Goal: Task Accomplishment & Management: Complete application form

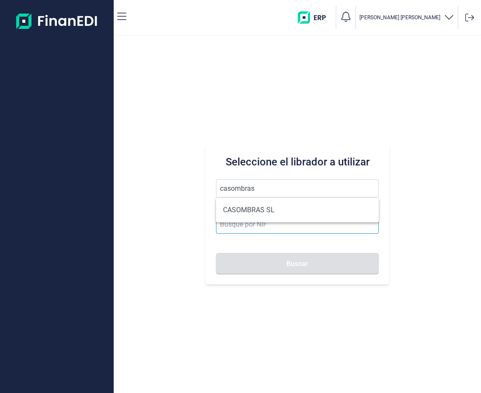
drag, startPoint x: 246, startPoint y: 203, endPoint x: 254, endPoint y: 217, distance: 16.7
click at [246, 203] on li "CASOMBRAS SL" at bounding box center [297, 210] width 163 height 18
type input "CASOMBRAS SL"
type input "B85106888"
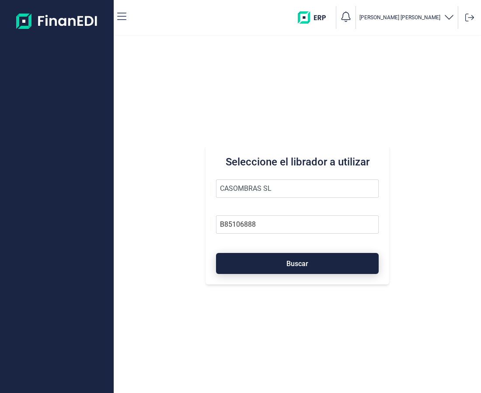
click at [266, 263] on button "Buscar" at bounding box center [297, 263] width 163 height 21
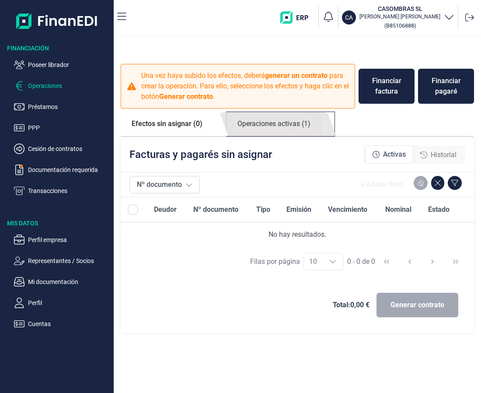
click at [281, 122] on link "Operaciones activas (1)" at bounding box center [274, 124] width 95 height 24
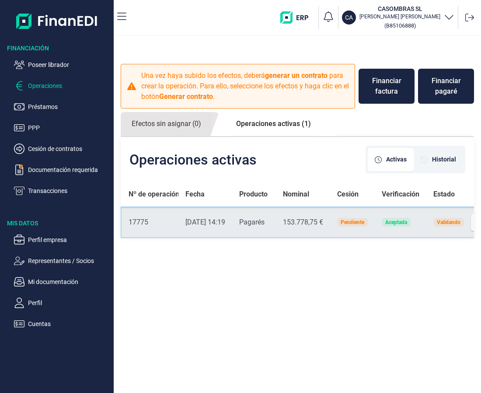
click at [252, 218] on td "Producto Pagarés" at bounding box center [254, 223] width 44 height 32
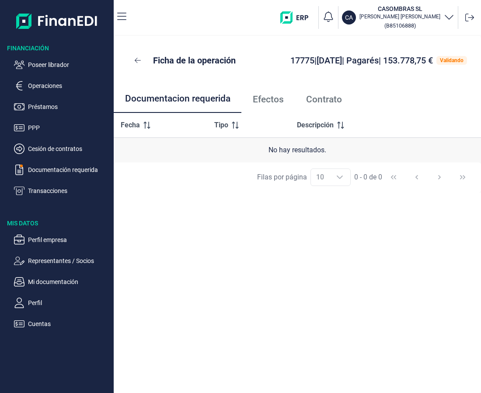
drag, startPoint x: 85, startPoint y: 166, endPoint x: 113, endPoint y: 206, distance: 48.9
click at [87, 166] on p "Documentación requerida" at bounding box center [69, 170] width 82 height 11
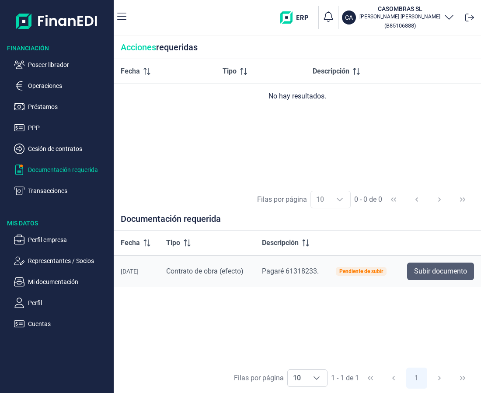
click at [434, 274] on span "Subir documento" at bounding box center [440, 271] width 53 height 11
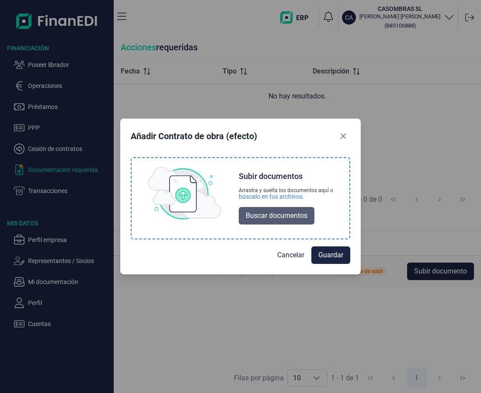
click at [299, 214] on span "Buscar documentos" at bounding box center [277, 216] width 62 height 11
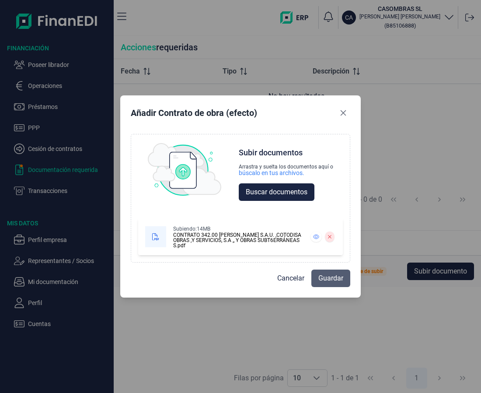
click at [336, 281] on span "Guardar" at bounding box center [331, 278] width 25 height 11
click at [326, 274] on span "Guardar" at bounding box center [331, 278] width 25 height 11
click at [323, 277] on span "Guardar" at bounding box center [331, 278] width 25 height 11
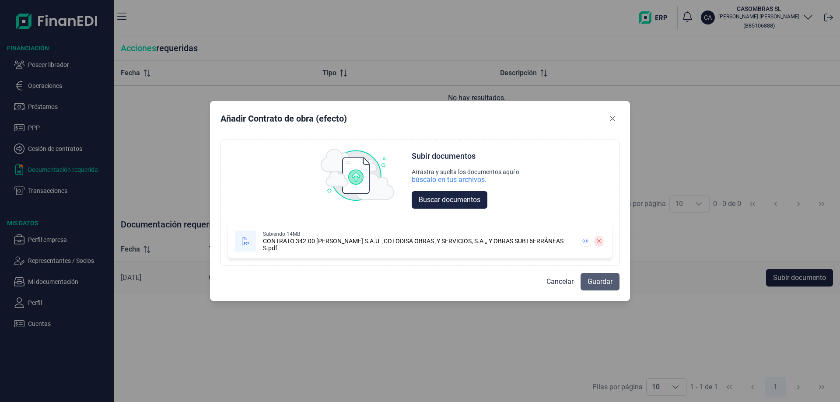
click at [481, 287] on span "Guardar" at bounding box center [600, 282] width 25 height 11
click at [481, 282] on span "Guardar" at bounding box center [600, 282] width 25 height 11
drag, startPoint x: 615, startPoint y: 119, endPoint x: 619, endPoint y: 116, distance: 4.7
click at [481, 118] on icon "Close" at bounding box center [612, 118] width 7 height 7
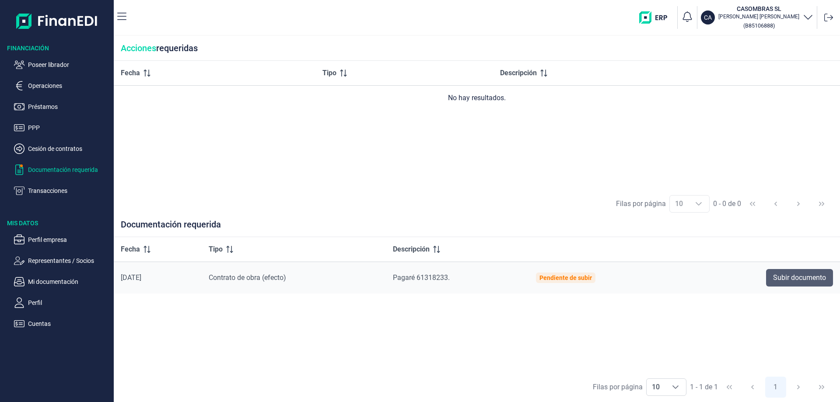
click at [481, 276] on span "Subir documento" at bounding box center [799, 278] width 53 height 11
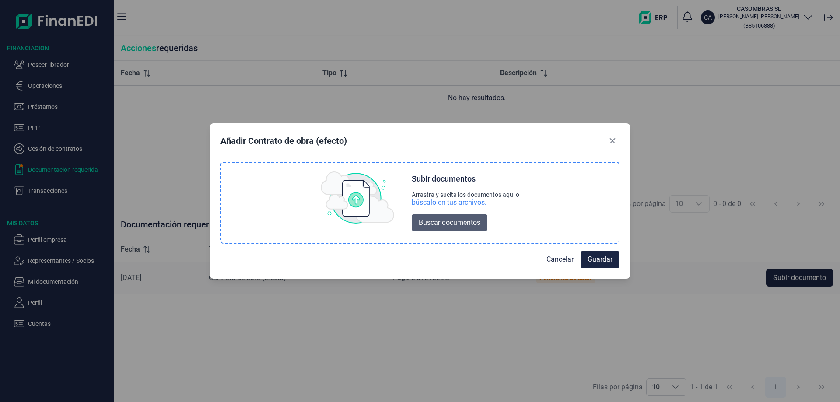
click at [466, 227] on span "Buscar documentos" at bounding box center [450, 223] width 62 height 11
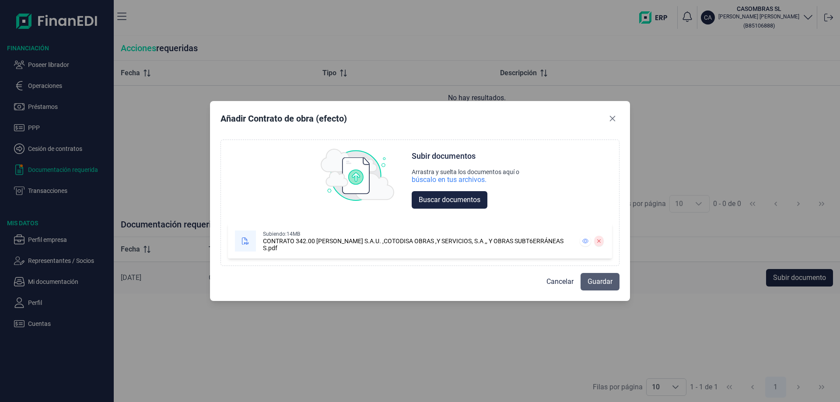
click at [481, 276] on button "Guardar" at bounding box center [600, 282] width 39 height 18
click at [481, 285] on span "Guardar" at bounding box center [600, 282] width 25 height 11
click at [481, 116] on icon "Close" at bounding box center [612, 118] width 7 height 7
